Goal: Task Accomplishment & Management: Manage account settings

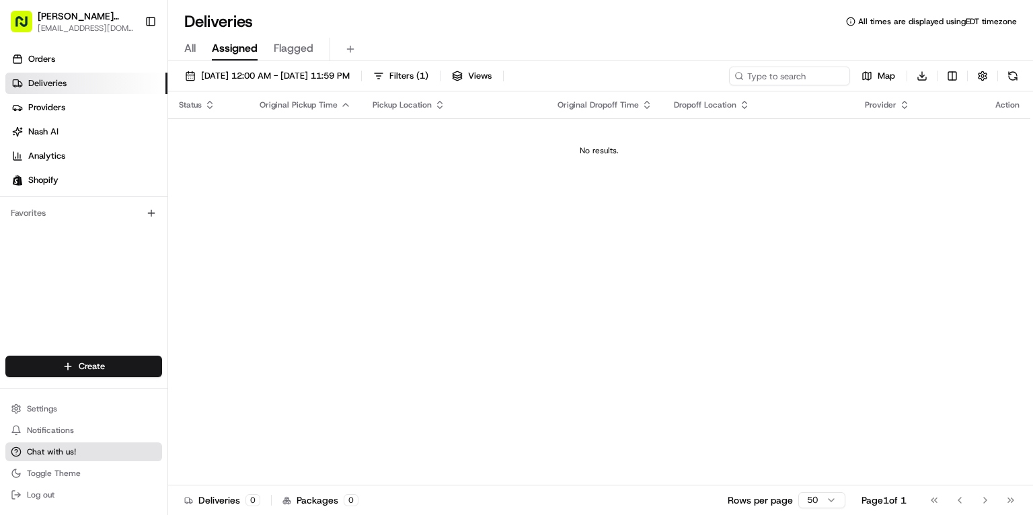
click at [47, 449] on span "Chat with us!" at bounding box center [51, 452] width 49 height 11
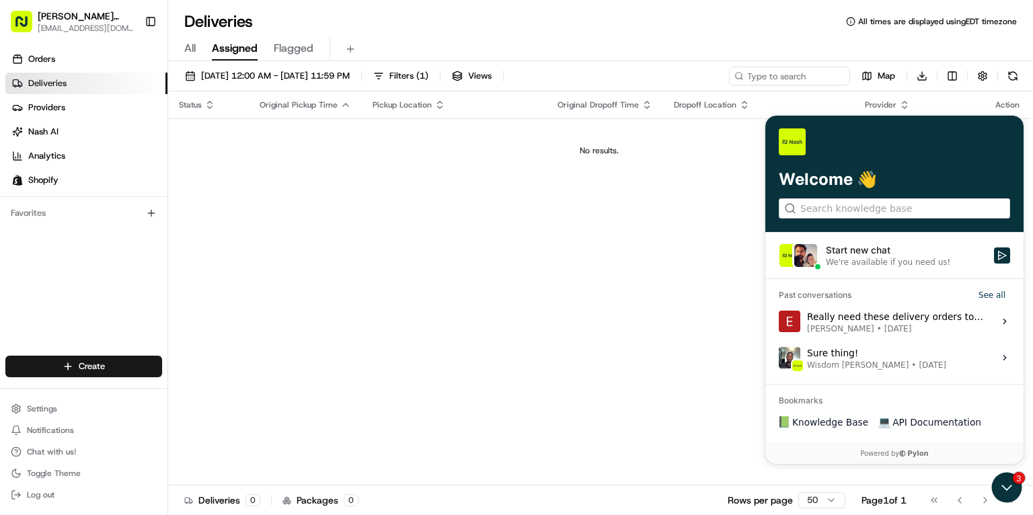
click at [880, 322] on div "Really need these delivery orders to show up on our KDS. Any update on why that…" at bounding box center [896, 321] width 179 height 26
click at [779, 322] on button "View issue" at bounding box center [778, 321] width 1 height 1
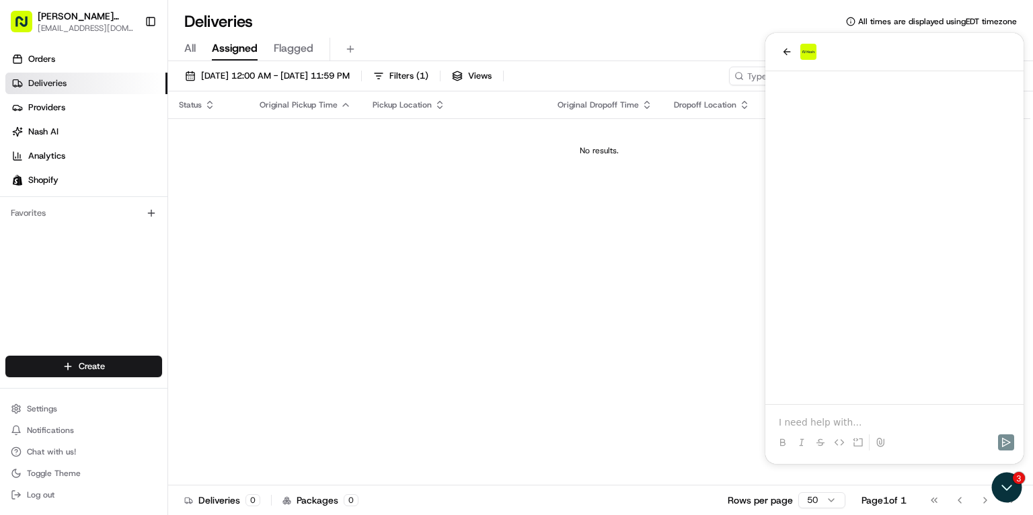
scroll to position [2927, 0]
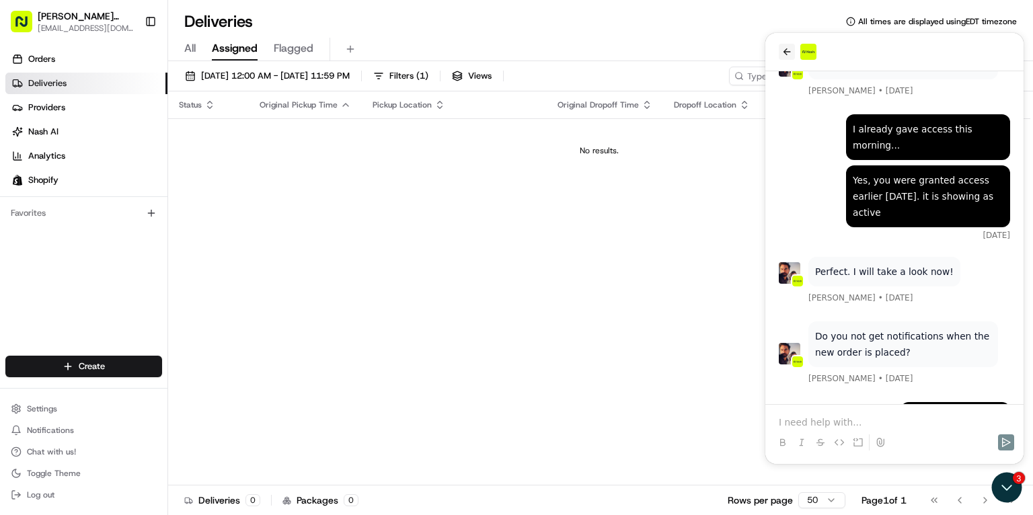
click at [784, 58] on button "back" at bounding box center [787, 52] width 16 height 16
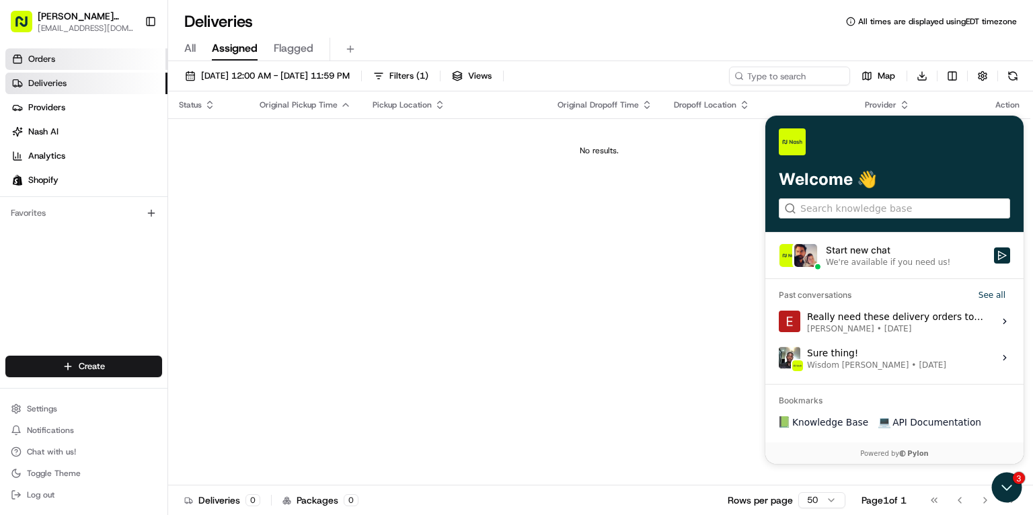
click at [72, 61] on link "Orders" at bounding box center [86, 59] width 162 height 22
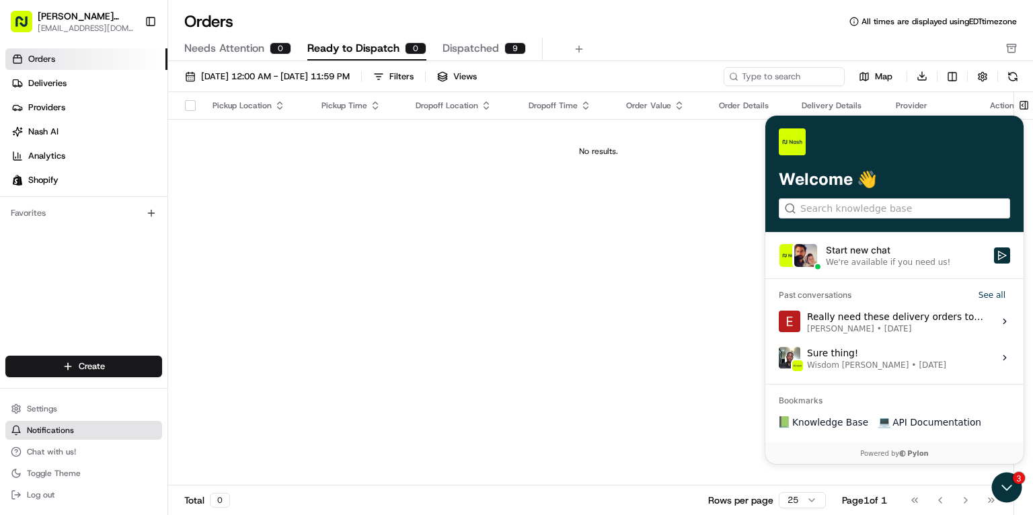
click at [68, 425] on span "Notifications" at bounding box center [50, 430] width 47 height 11
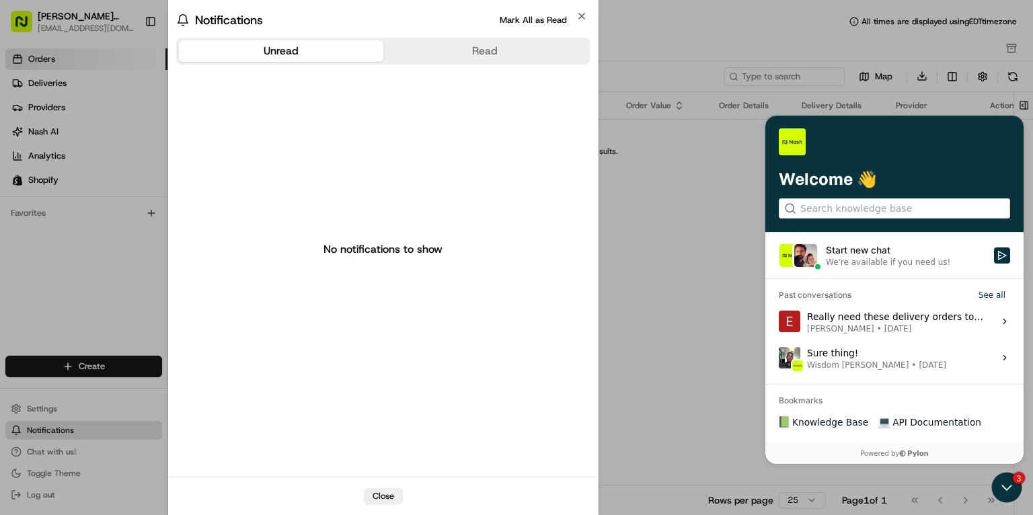
click at [67, 414] on div at bounding box center [516, 257] width 1033 height 515
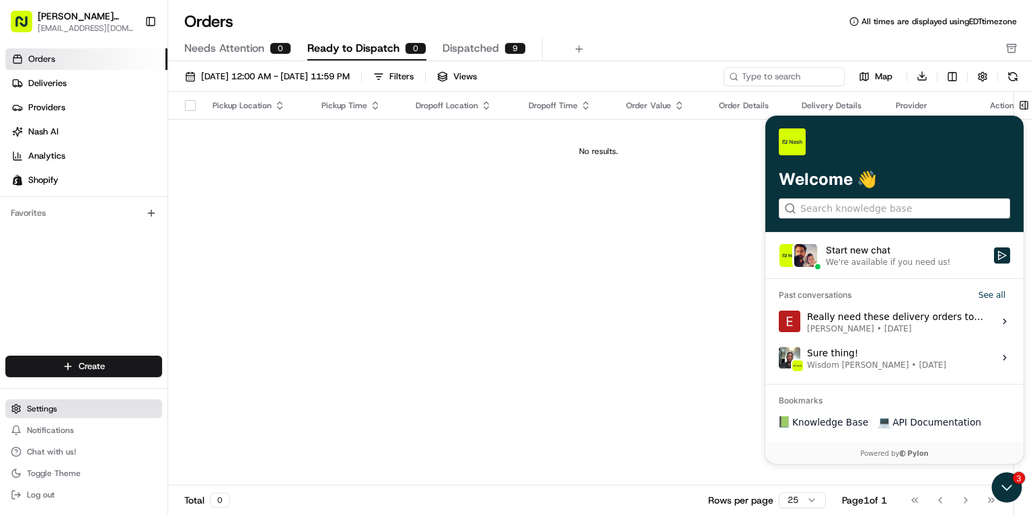
click at [54, 407] on span "Settings" at bounding box center [42, 409] width 30 height 11
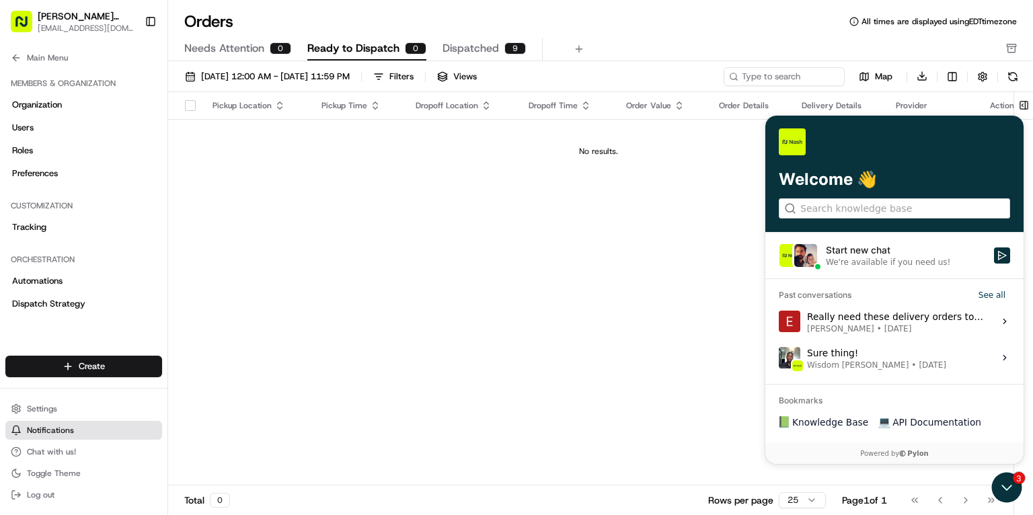
click at [52, 439] on button "Notifications" at bounding box center [83, 430] width 157 height 19
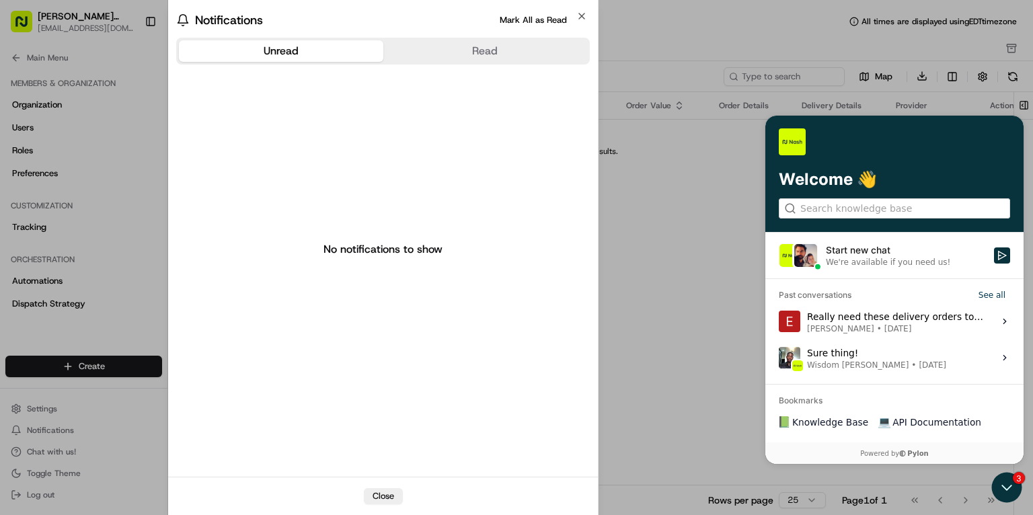
click at [54, 409] on body "[PERSON_NAME] Market [EMAIL_ADDRESS][DOMAIN_NAME] Toggle Sidebar Orders Deliver…" at bounding box center [516, 257] width 1033 height 515
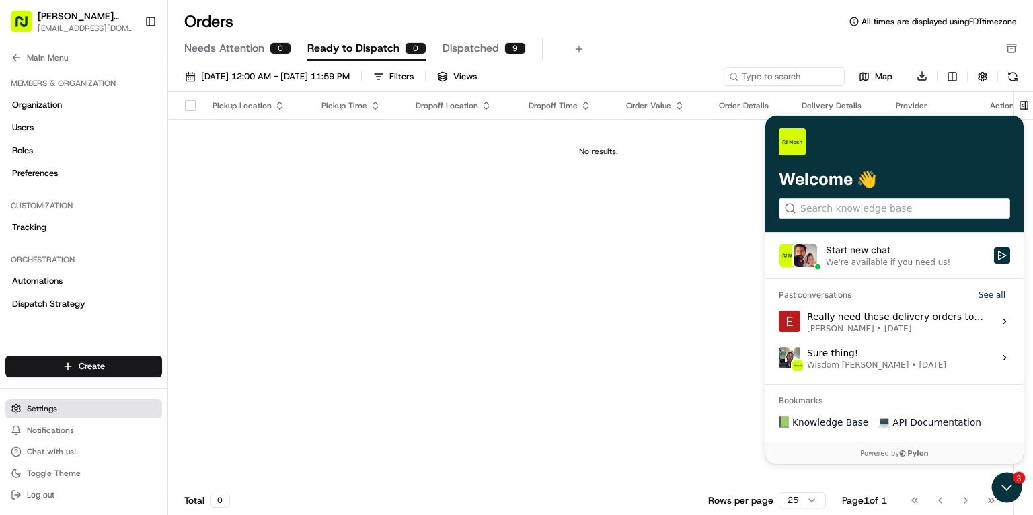
click at [50, 408] on span "Settings" at bounding box center [42, 409] width 30 height 11
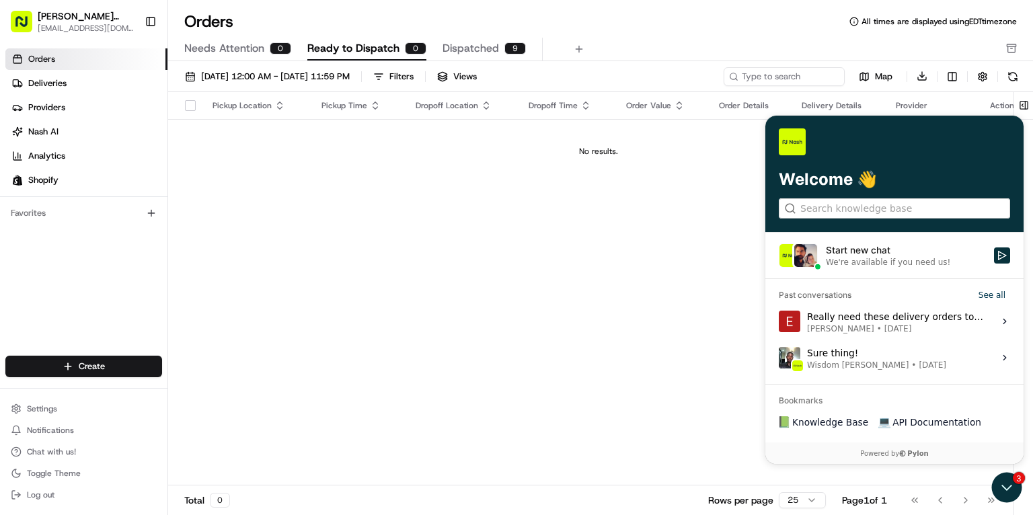
click at [646, 198] on div "Pickup Location Pickup Time Dropoff Location Dropoff Time Order Value Order Det…" at bounding box center [598, 289] width 861 height 394
click at [36, 408] on span "Settings" at bounding box center [42, 409] width 30 height 11
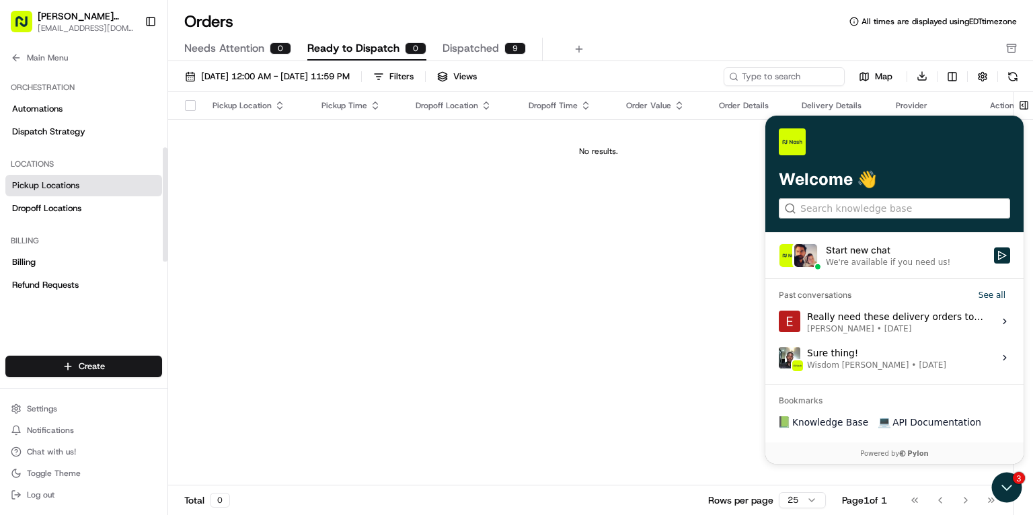
scroll to position [173, 0]
click at [56, 182] on span "Pickup Locations" at bounding box center [45, 185] width 67 height 12
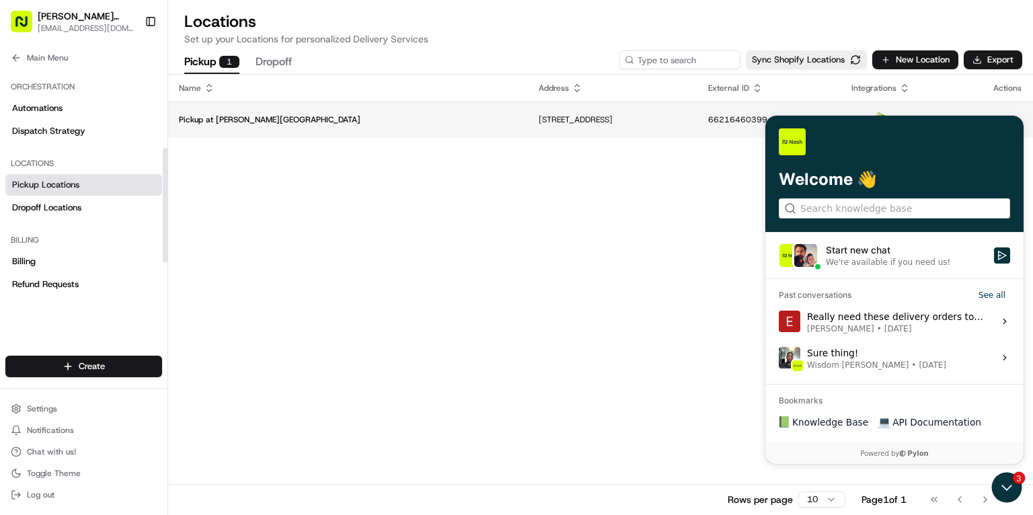
click at [225, 115] on p "Pickup at [PERSON_NAME][GEOGRAPHIC_DATA]" at bounding box center [348, 119] width 338 height 11
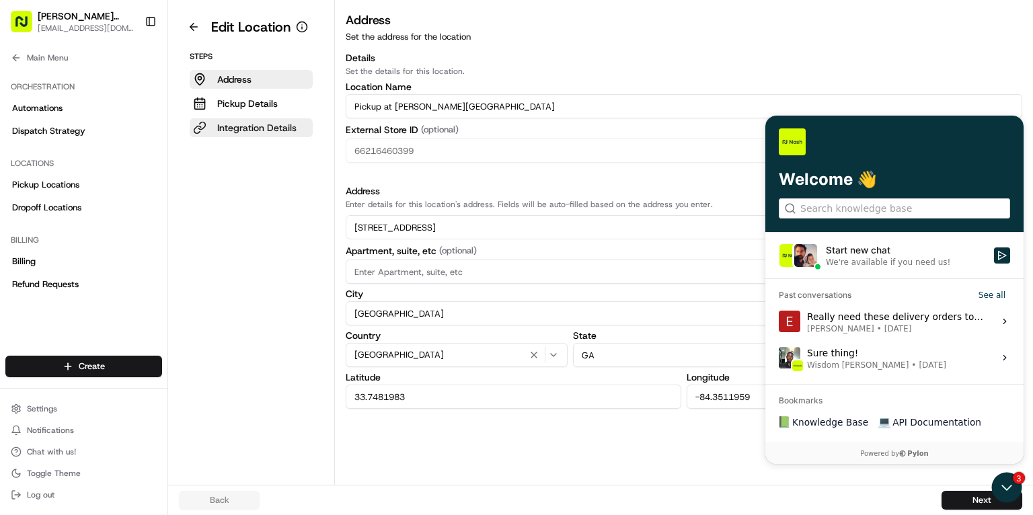
click at [242, 128] on p "Integration Details" at bounding box center [256, 127] width 79 height 13
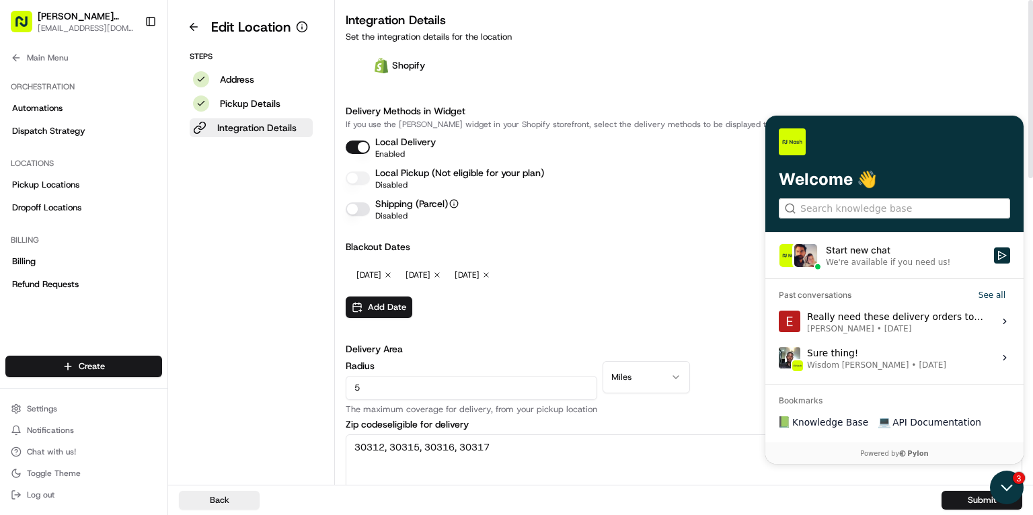
click at [1013, 490] on icon "Open customer support" at bounding box center [1007, 488] width 34 height 34
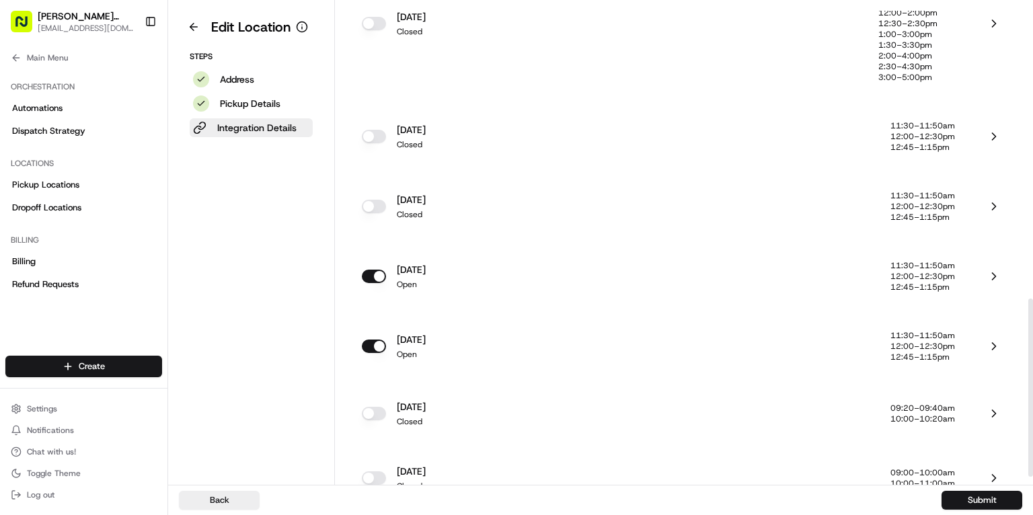
scroll to position [785, 0]
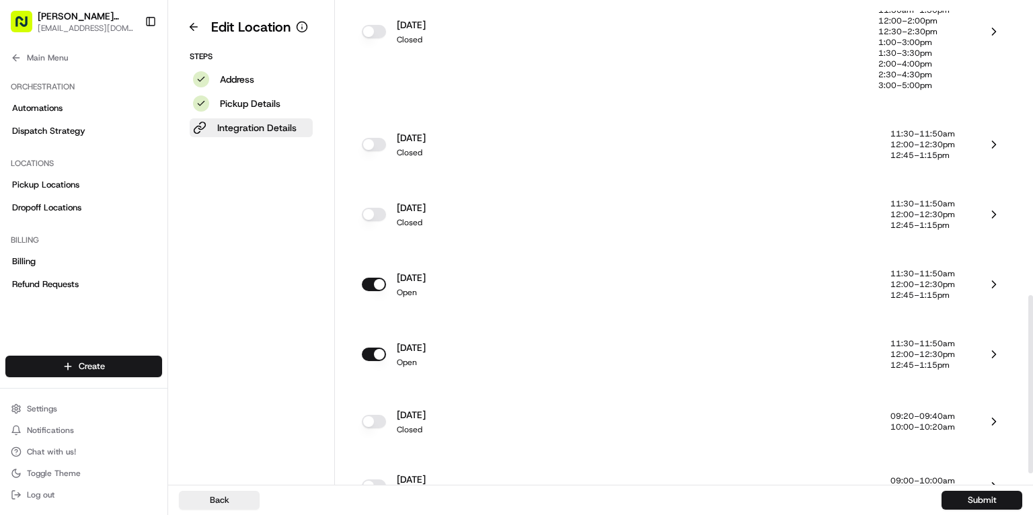
click at [382, 140] on button "button" at bounding box center [374, 144] width 24 height 13
click at [368, 215] on button "button" at bounding box center [374, 214] width 24 height 13
click at [993, 495] on button "Submit" at bounding box center [982, 500] width 81 height 19
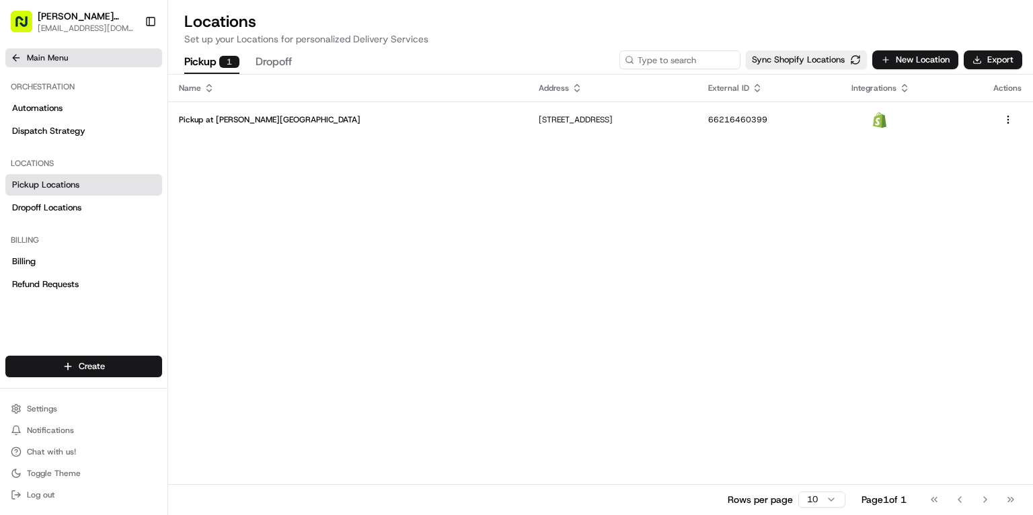
click at [11, 59] on icon at bounding box center [16, 57] width 11 height 11
